Goal: Transaction & Acquisition: Subscribe to service/newsletter

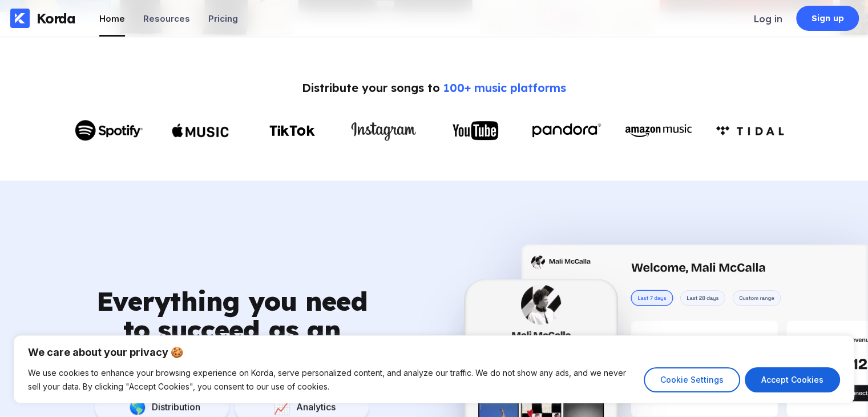
scroll to position [510, 0]
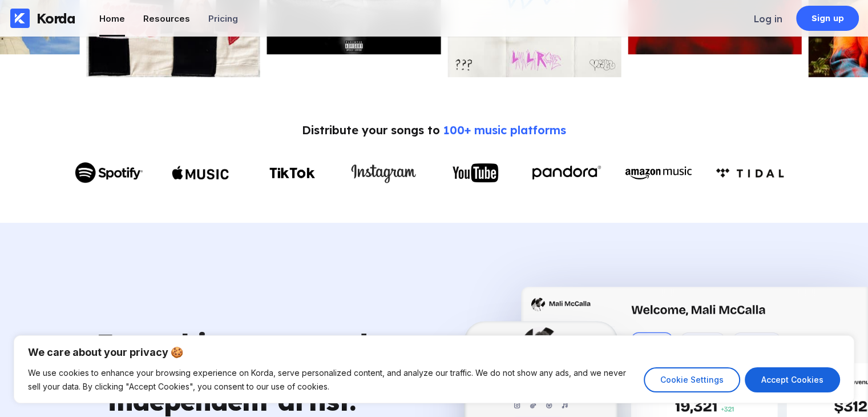
click at [173, 19] on div "Resources" at bounding box center [166, 18] width 47 height 11
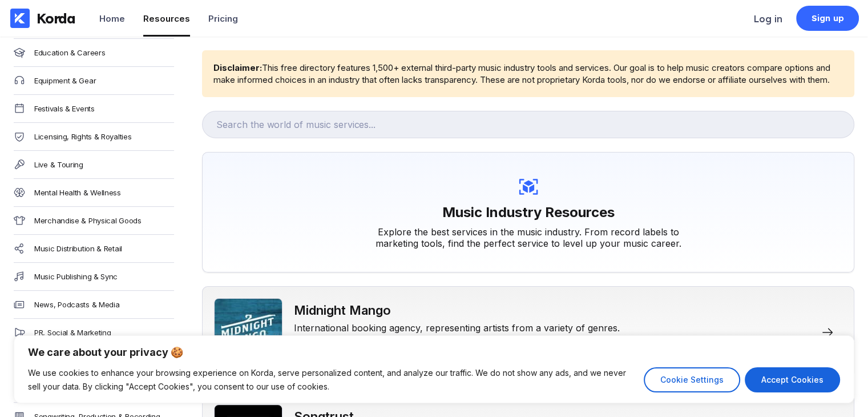
scroll to position [308, 0]
click at [99, 164] on div "Live & Touring" at bounding box center [94, 167] width 160 height 28
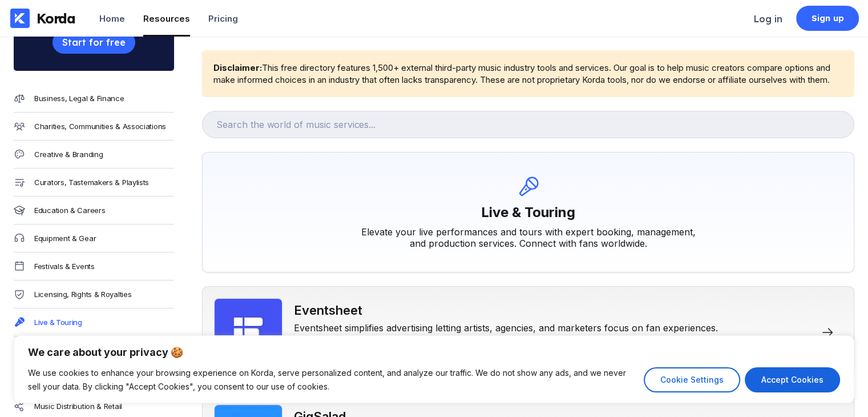
scroll to position [159, 0]
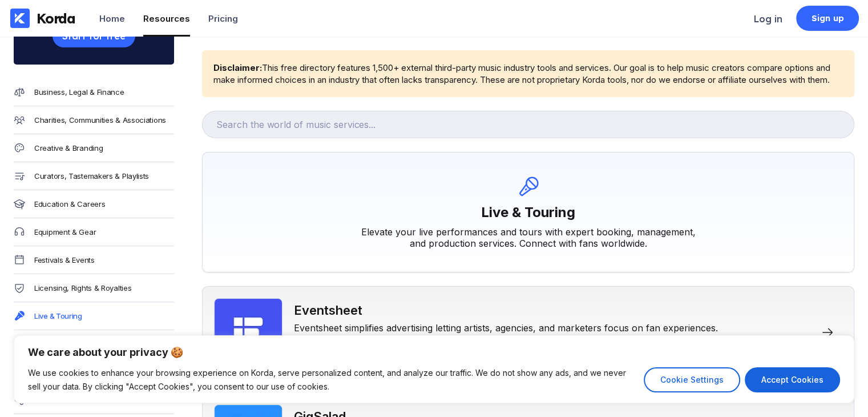
click at [122, 288] on div "Licensing, Rights & Royalties" at bounding box center [94, 288] width 160 height 28
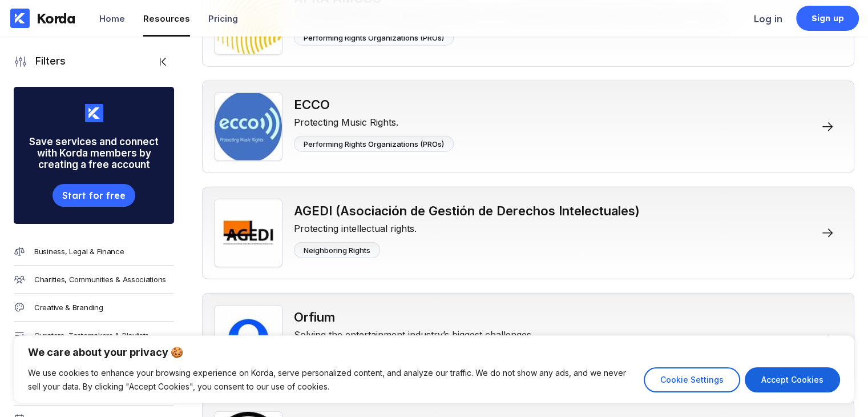
scroll to position [1815, 0]
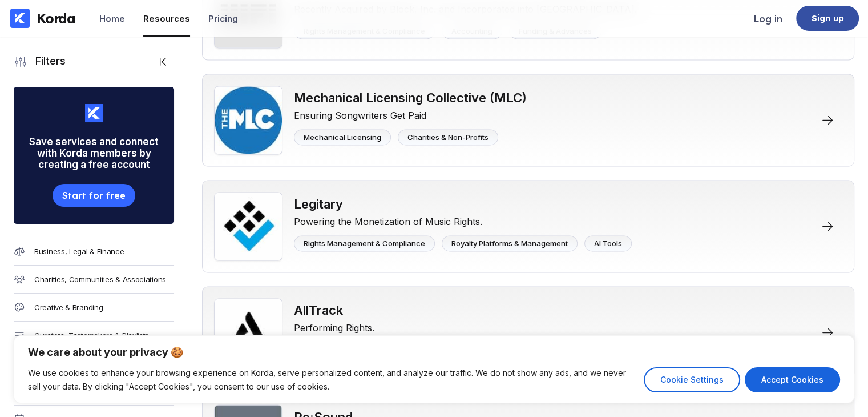
click at [836, 19] on div "Sign up" at bounding box center [828, 18] width 33 height 11
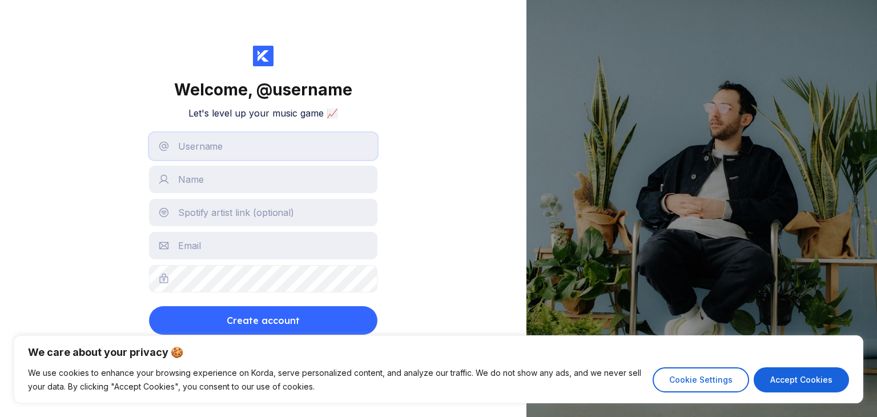
click at [251, 151] on input "text" at bounding box center [263, 145] width 228 height 27
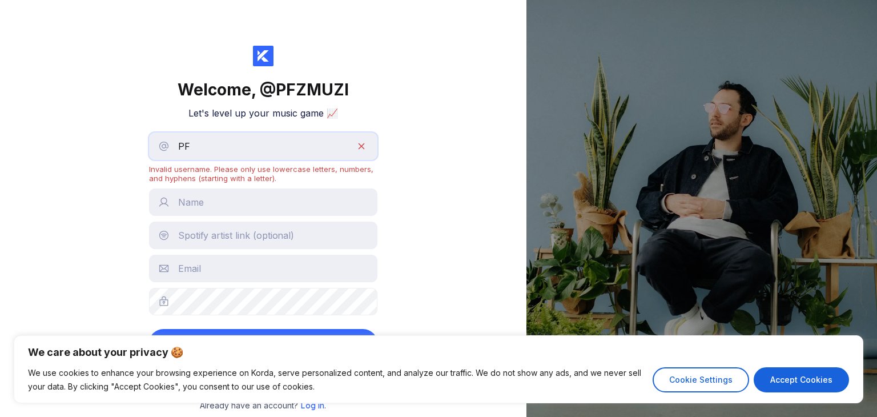
type input "P"
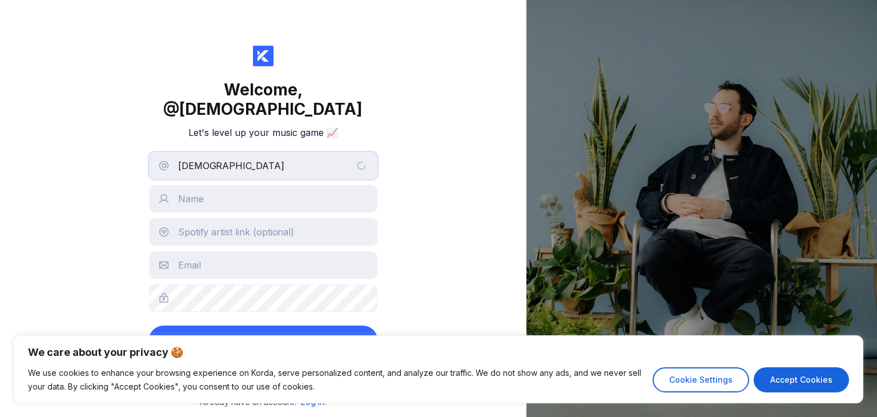
type input "[DEMOGRAPHIC_DATA]"
click at [232, 185] on input "text" at bounding box center [263, 198] width 228 height 27
type input "[PERSON_NAME]"
click at [237, 251] on input "text" at bounding box center [263, 264] width 228 height 27
type input "[EMAIL_ADDRESS][DOMAIN_NAME]"
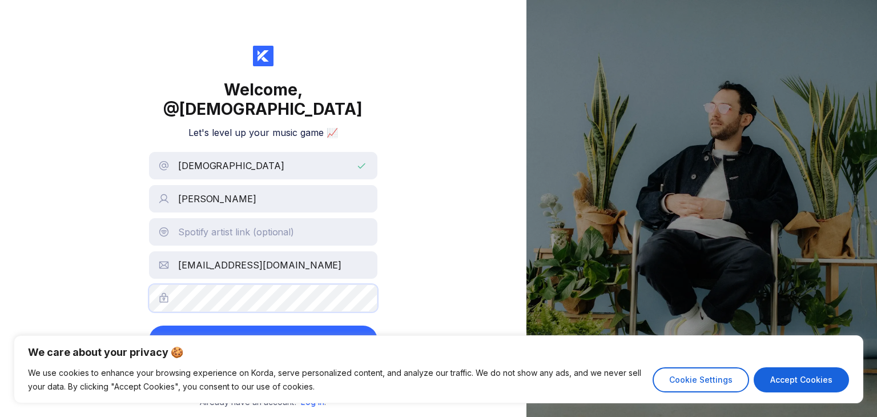
click at [149, 325] on button "Create account" at bounding box center [263, 339] width 228 height 29
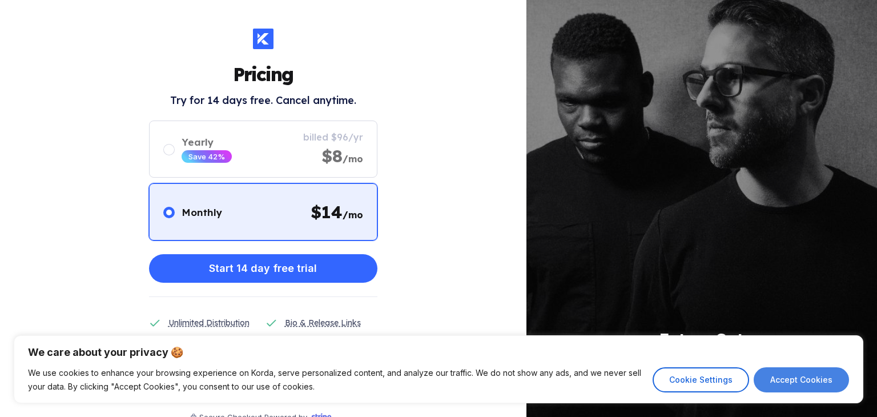
click at [807, 382] on button "Accept Cookies" at bounding box center [801, 379] width 95 height 25
checkbox input "true"
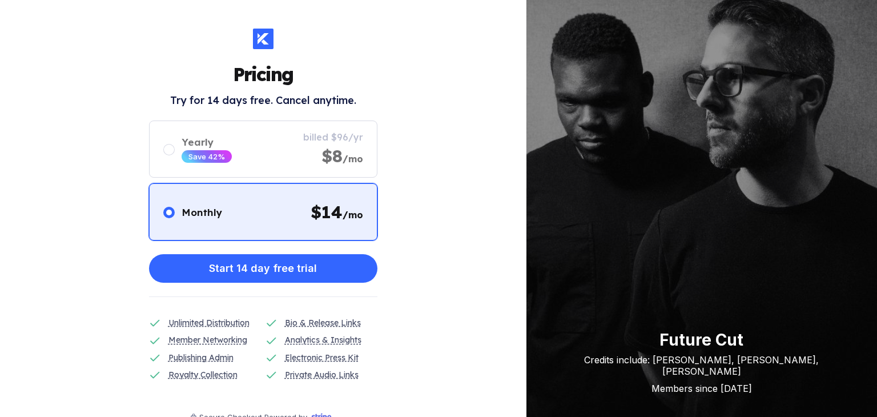
click at [498, 297] on div "Pricing Try for 14 days free. Cancel anytime. Monthly $ 14 /mo Yearly Save 42% …" at bounding box center [263, 208] width 526 height 417
